Goal: Information Seeking & Learning: Learn about a topic

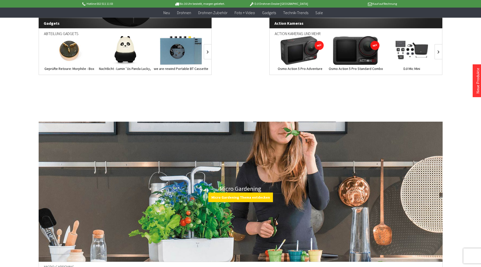
scroll to position [1913, 0]
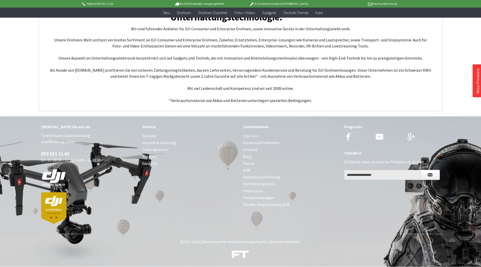
click at [254, 135] on link "Über uns" at bounding box center [291, 135] width 96 height 7
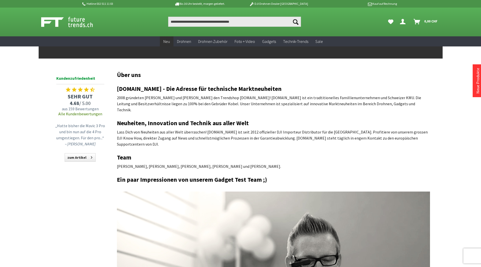
click at [166, 42] on span "Neu" at bounding box center [166, 41] width 7 height 5
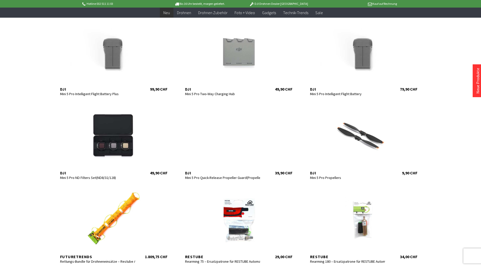
scroll to position [184, 0]
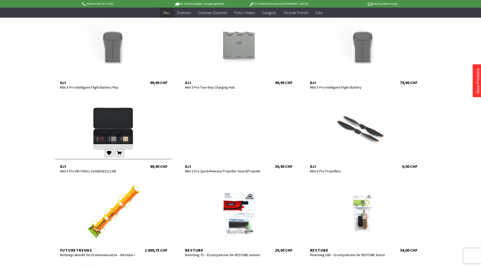
click at [126, 138] on div at bounding box center [113, 128] width 117 height 61
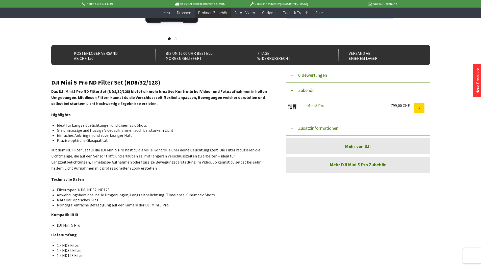
scroll to position [123, 0]
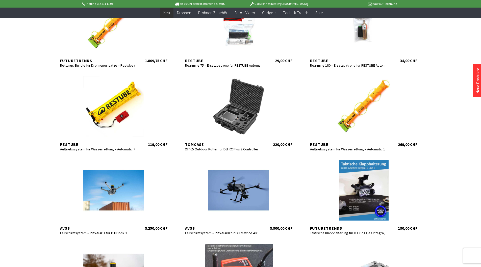
scroll to position [374, 0]
click at [101, 109] on div at bounding box center [113, 106] width 117 height 61
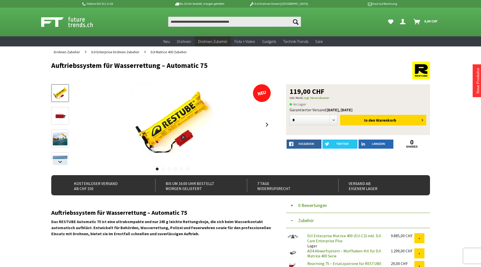
click at [59, 136] on img at bounding box center [60, 138] width 15 height 13
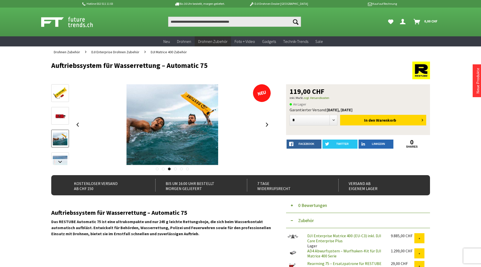
click at [59, 118] on img at bounding box center [60, 116] width 15 height 15
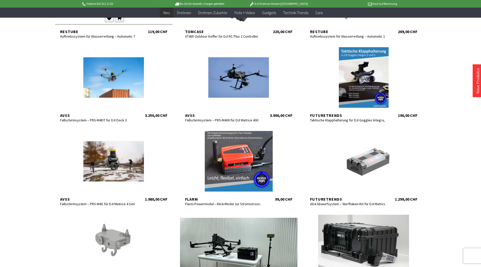
scroll to position [159, 0]
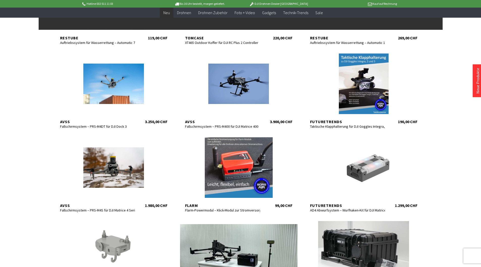
click at [165, 14] on span "Neu" at bounding box center [166, 12] width 7 height 5
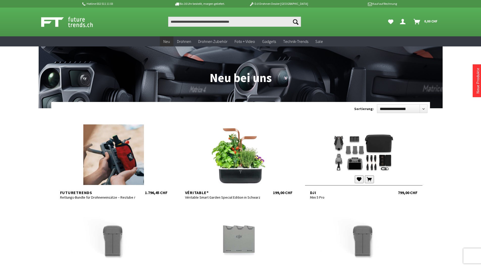
click at [377, 151] on div at bounding box center [363, 154] width 117 height 61
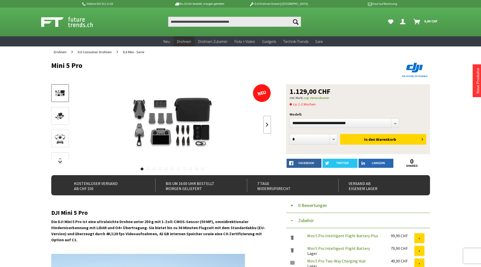
click at [268, 127] on link at bounding box center [267, 125] width 8 height 18
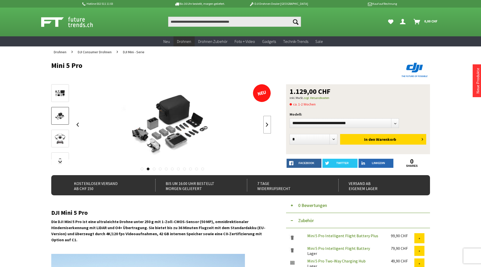
click at [268, 127] on link at bounding box center [267, 125] width 8 height 18
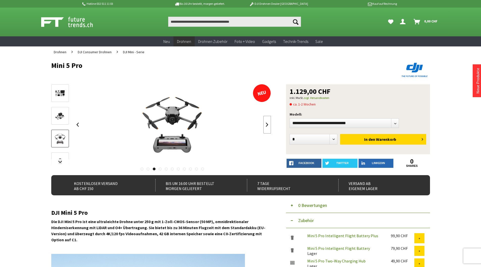
click at [268, 127] on link at bounding box center [267, 125] width 8 height 18
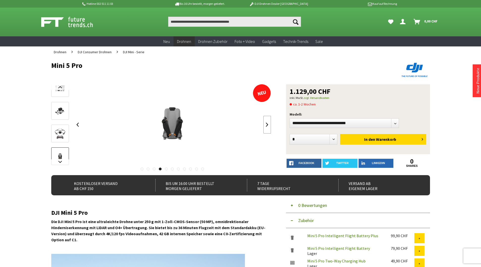
click at [268, 127] on link at bounding box center [267, 125] width 8 height 18
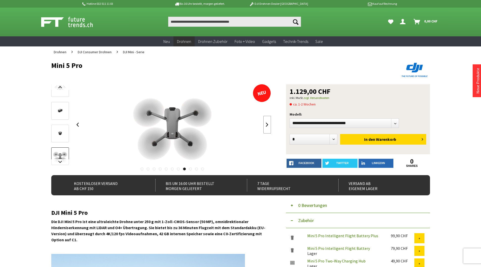
click at [268, 127] on link at bounding box center [267, 125] width 8 height 18
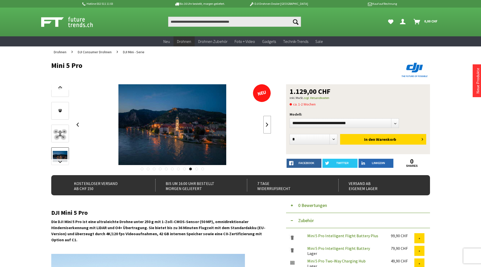
click at [268, 127] on link at bounding box center [267, 125] width 8 height 18
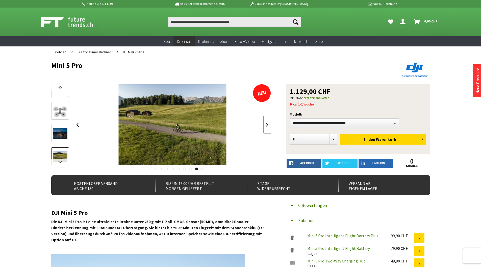
click at [268, 127] on link at bounding box center [267, 125] width 8 height 18
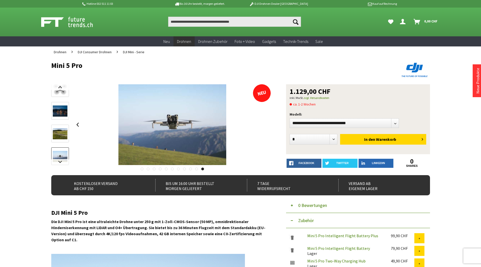
click at [268, 127] on div at bounding box center [172, 124] width 197 height 81
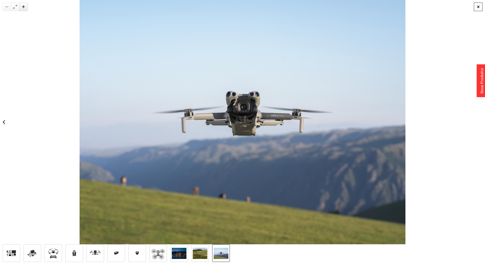
click at [477, 7] on div at bounding box center [477, 7] width 9 height 9
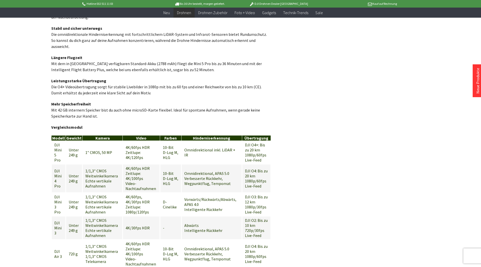
scroll to position [534, 0]
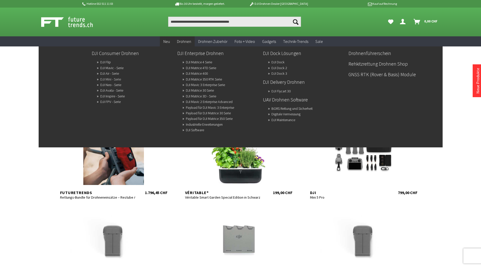
click at [117, 80] on link "DJI Mini - Serie" at bounding box center [110, 79] width 21 height 7
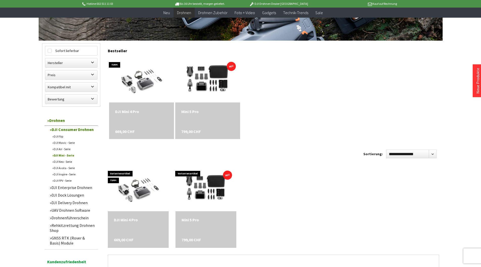
scroll to position [119, 0]
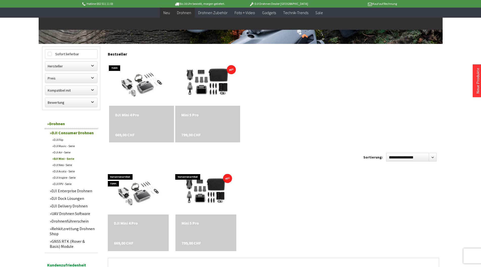
click at [167, 14] on span "Neu" at bounding box center [166, 12] width 7 height 5
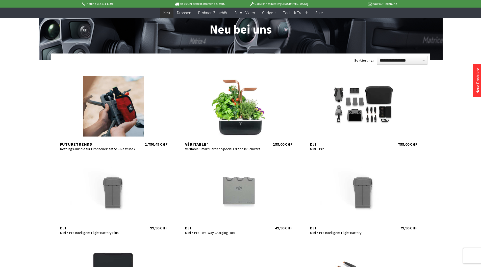
scroll to position [90, 0]
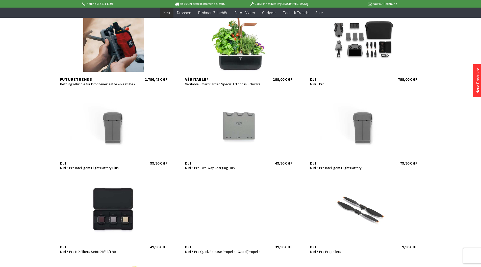
scroll to position [210, 0]
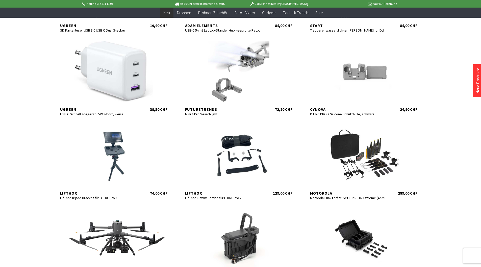
scroll to position [1524, 0]
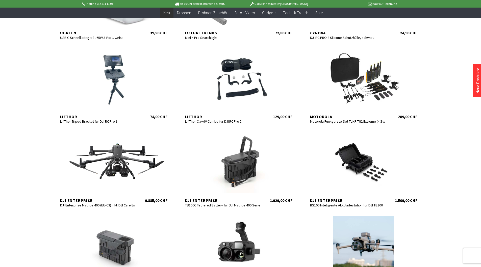
scroll to position [1598, 0]
